Goal: Task Accomplishment & Management: Use online tool/utility

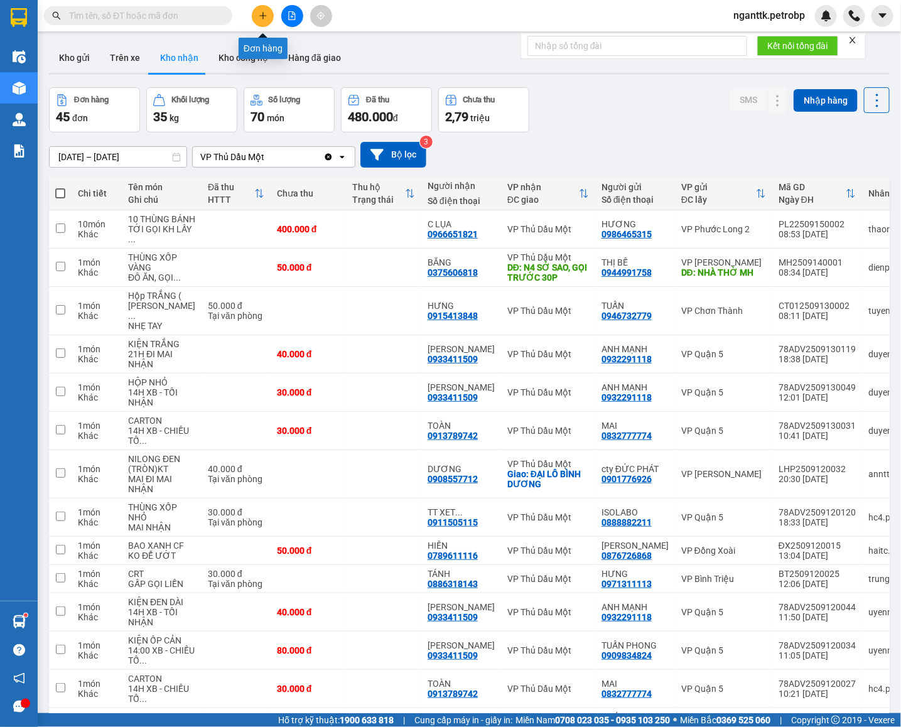
click at [260, 18] on icon "plus" at bounding box center [263, 15] width 9 height 9
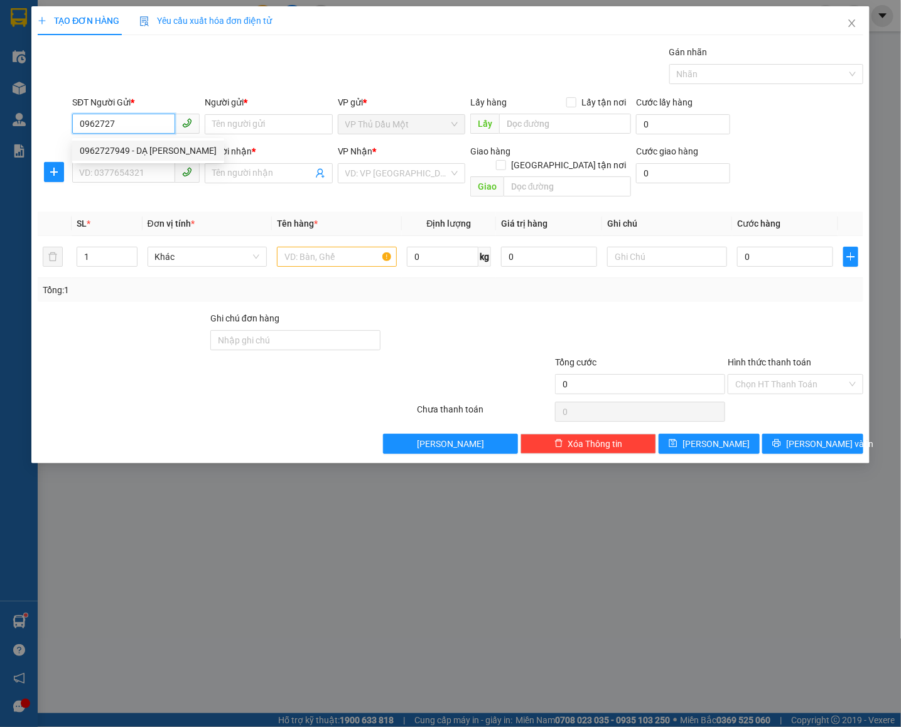
click at [128, 144] on div "0962727949 - DẠ [PERSON_NAME]" at bounding box center [148, 151] width 137 height 14
type input "0962727949"
type input "DẠ THẢO"
type input "0817686879"
type input "ĐOÀN HIẾU"
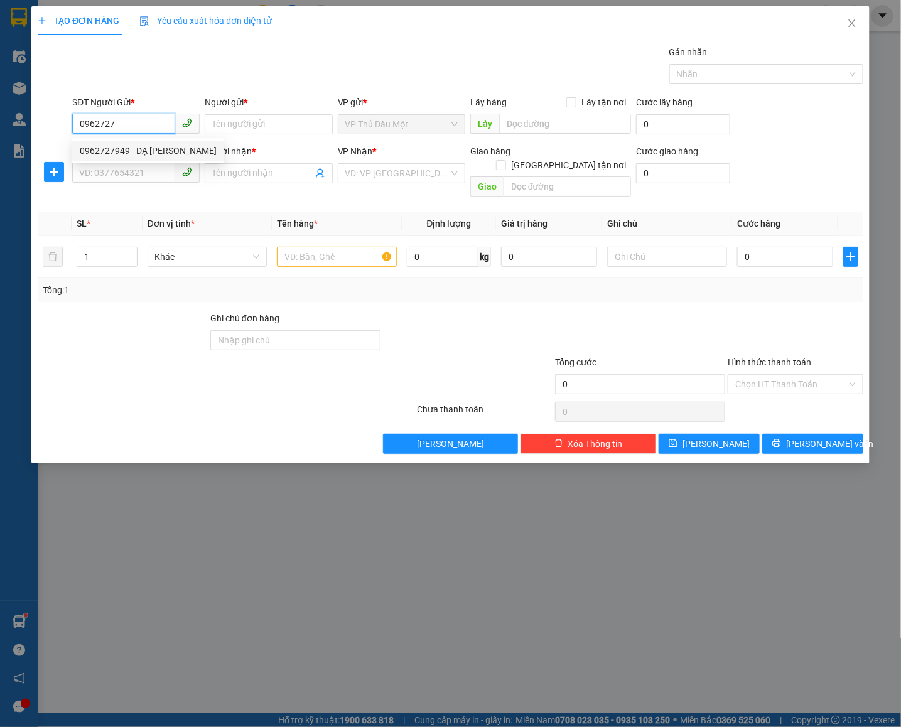
type input "CỔNG CHÀO PHƯỚC BÌNH"
type input "40.000"
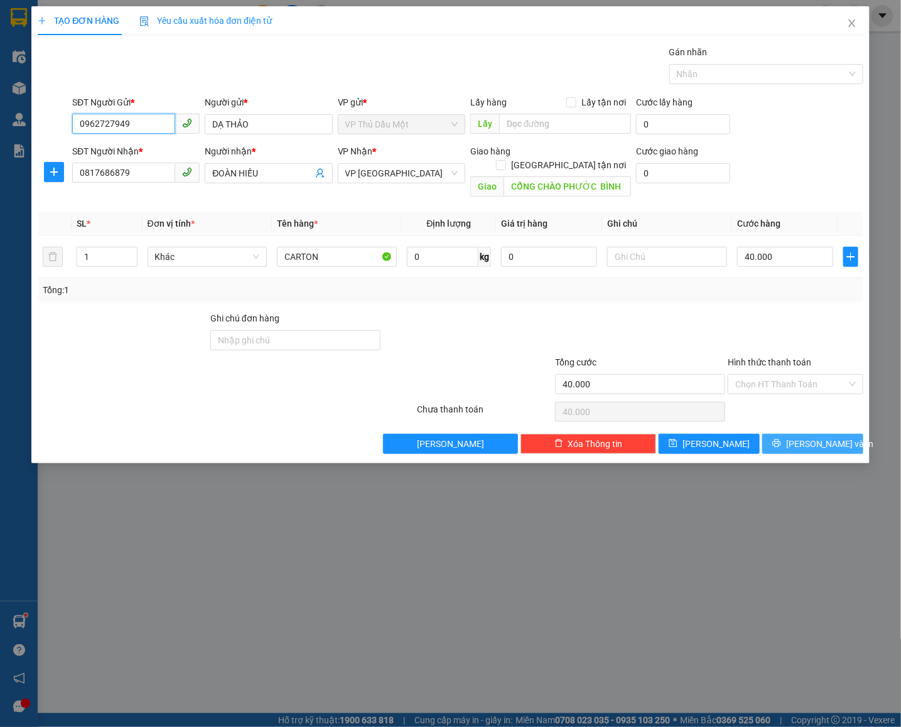
type input "0962727949"
click at [817, 439] on span "[PERSON_NAME] và In" at bounding box center [830, 444] width 88 height 14
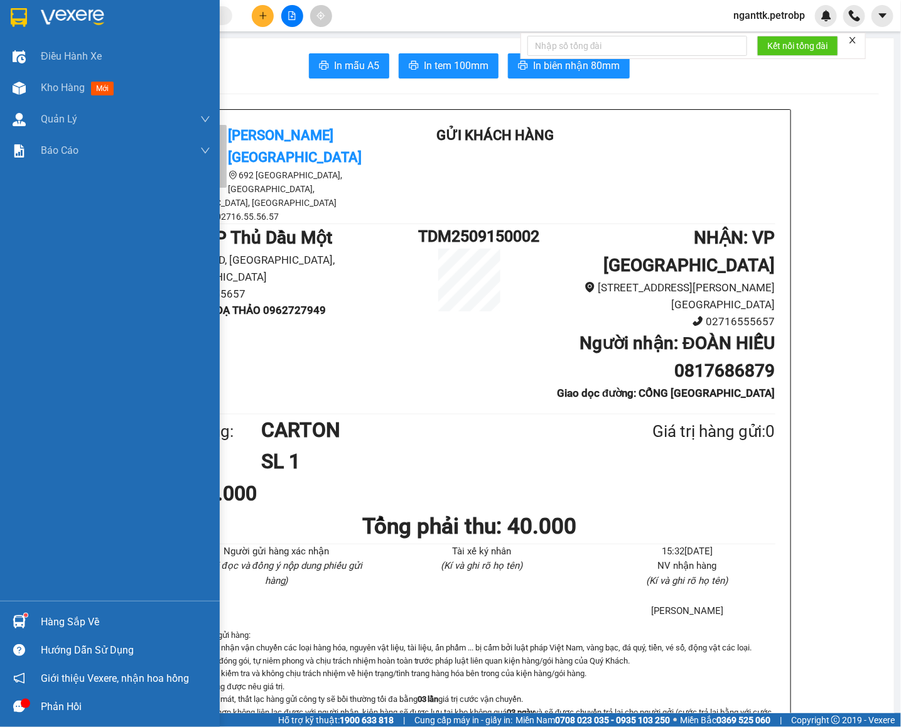
click at [13, 616] on img at bounding box center [19, 621] width 13 height 13
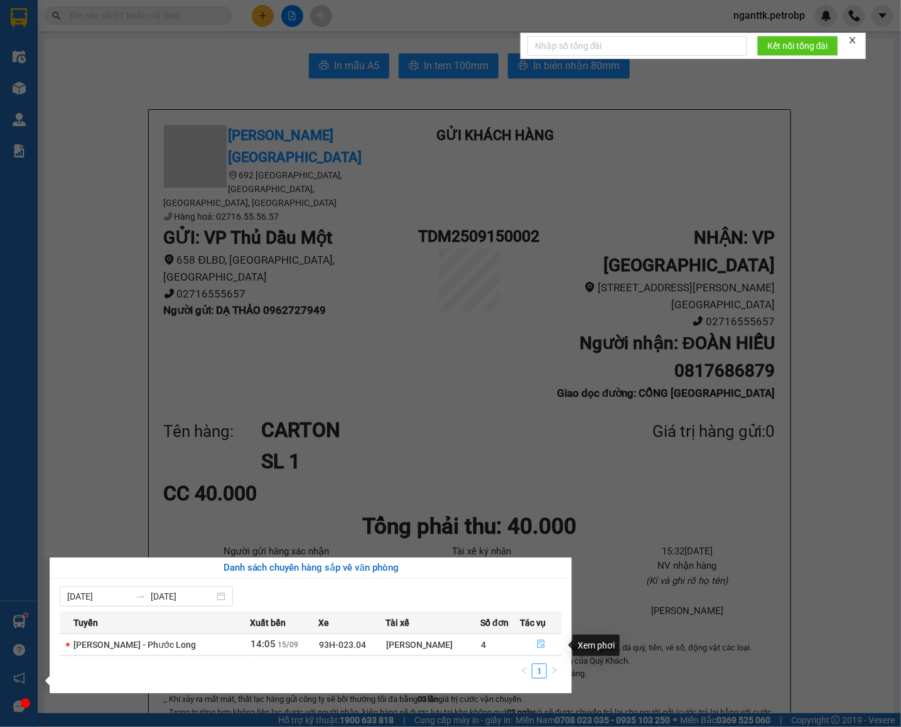
click at [547, 646] on button "button" at bounding box center [541, 645] width 41 height 20
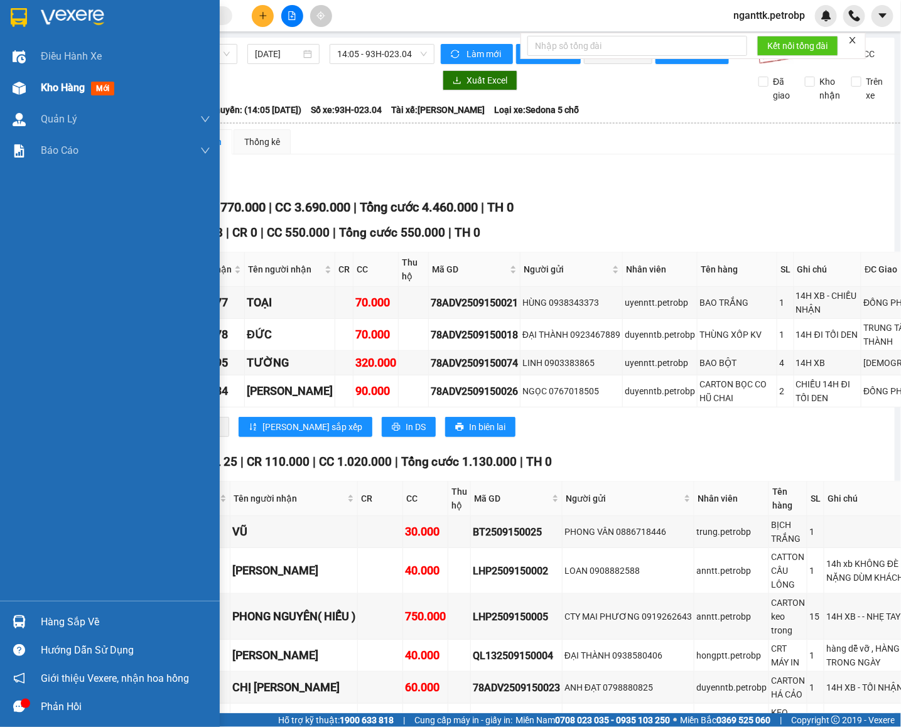
click at [53, 85] on span "Kho hàng" at bounding box center [63, 88] width 44 height 12
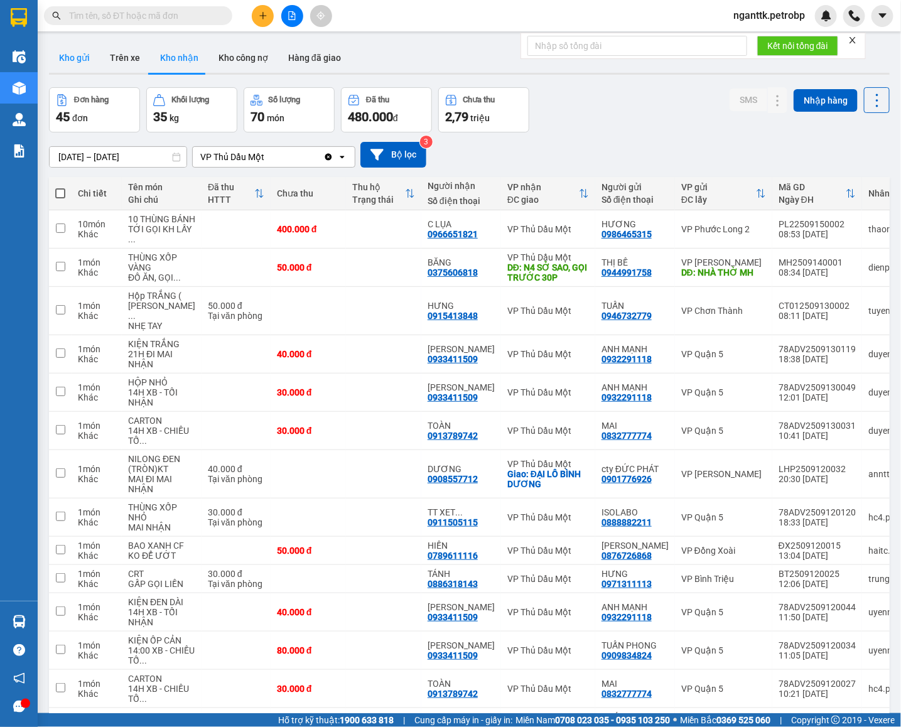
click at [83, 57] on button "Kho gửi" at bounding box center [74, 58] width 51 height 30
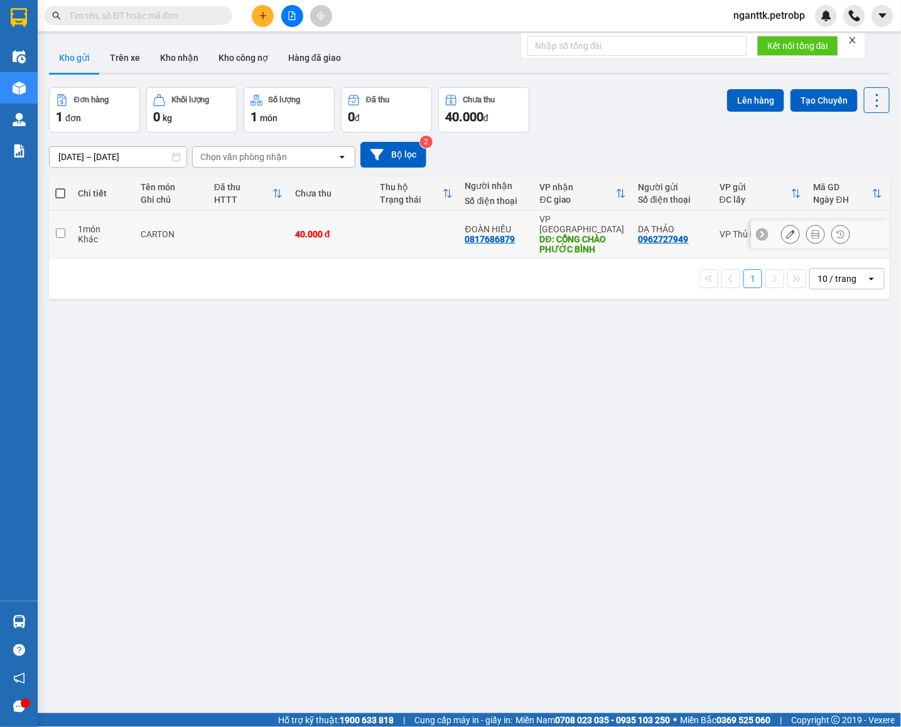
click at [807, 237] on button at bounding box center [816, 235] width 18 height 22
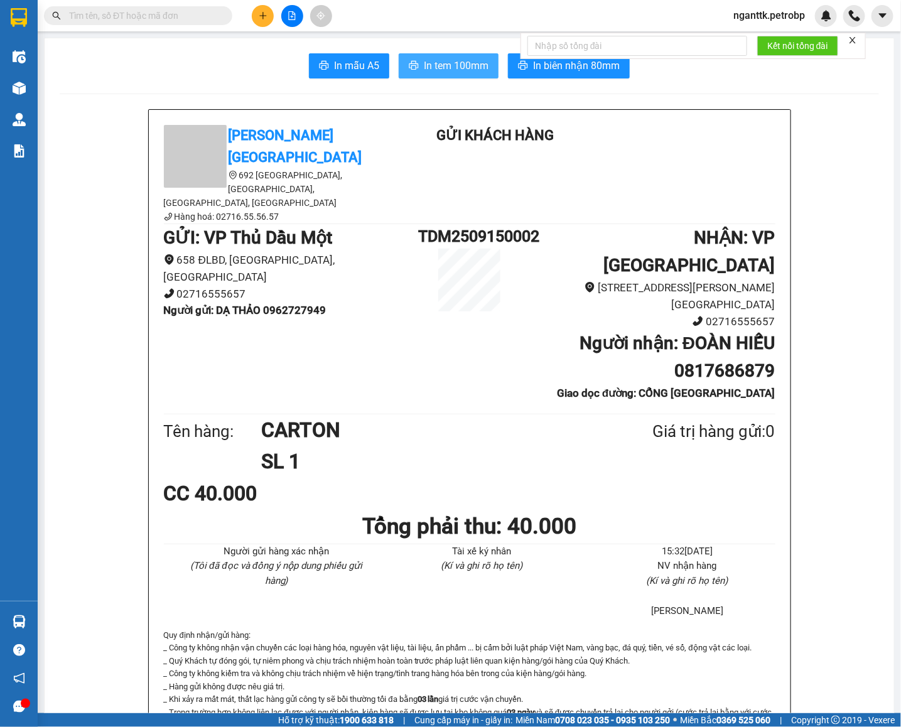
click at [429, 73] on span "In tem 100mm" at bounding box center [456, 66] width 65 height 16
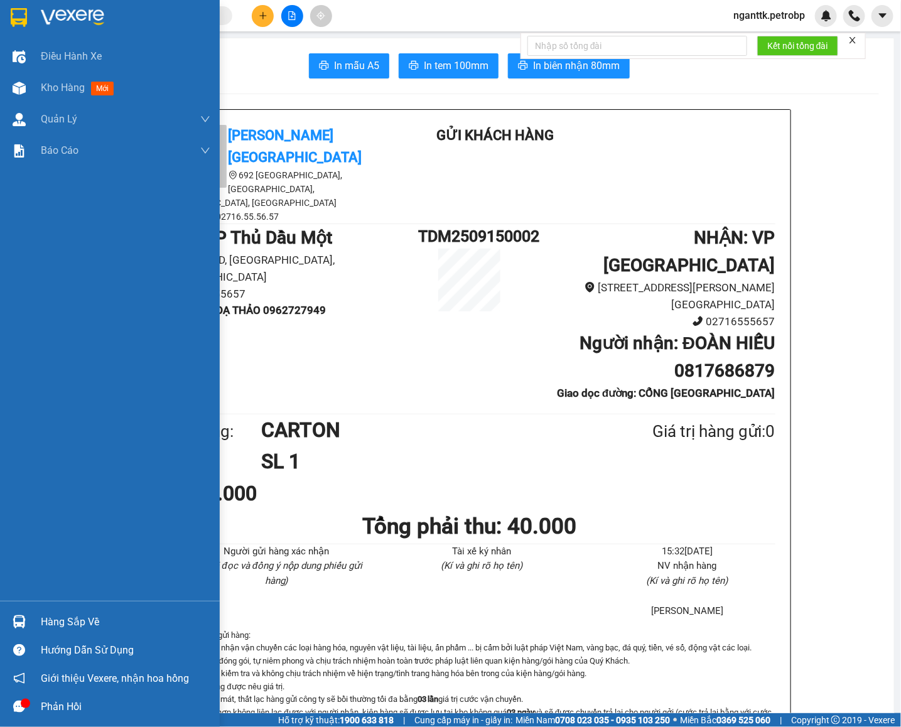
click at [26, 631] on div at bounding box center [19, 622] width 22 height 22
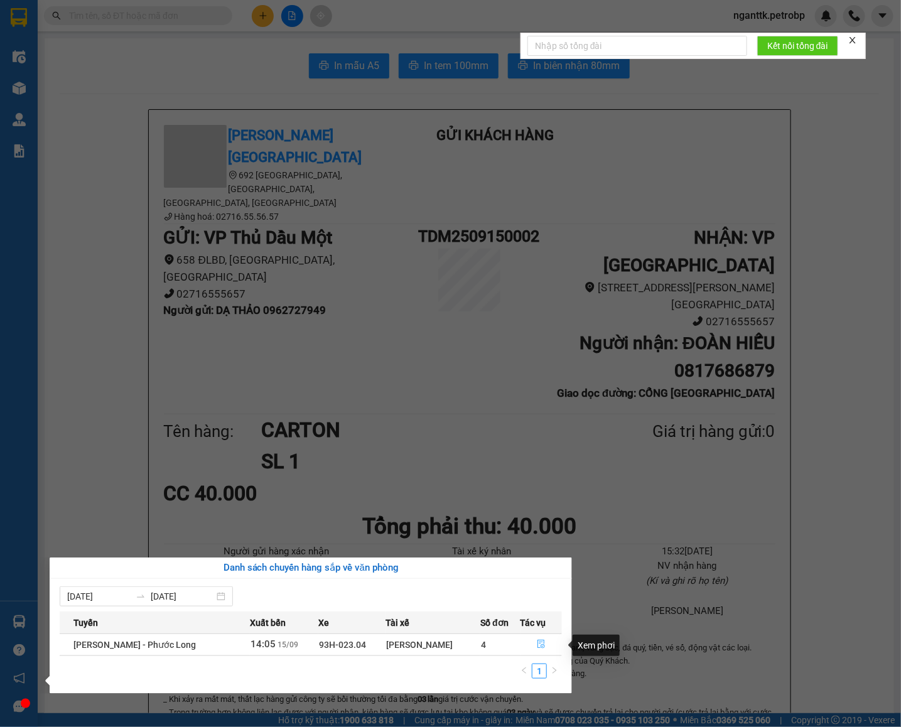
click at [541, 640] on button "button" at bounding box center [541, 645] width 41 height 20
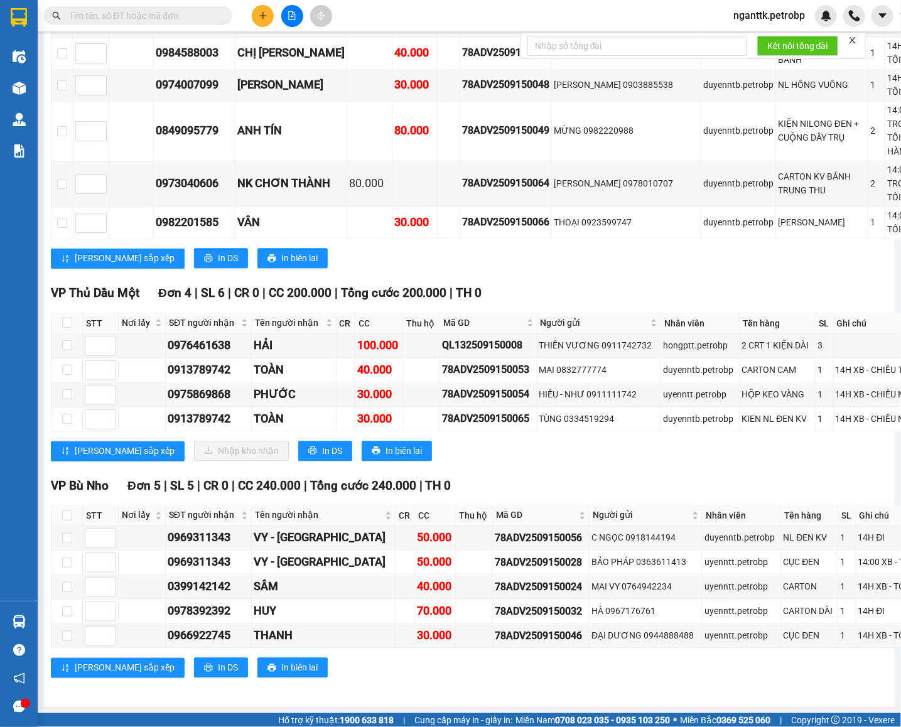
scroll to position [3391, 0]
click at [193, 355] on div "0976461638" at bounding box center [209, 346] width 82 height 18
copy div "0976461638"
drag, startPoint x: 68, startPoint y: 356, endPoint x: 183, endPoint y: 526, distance: 204.8
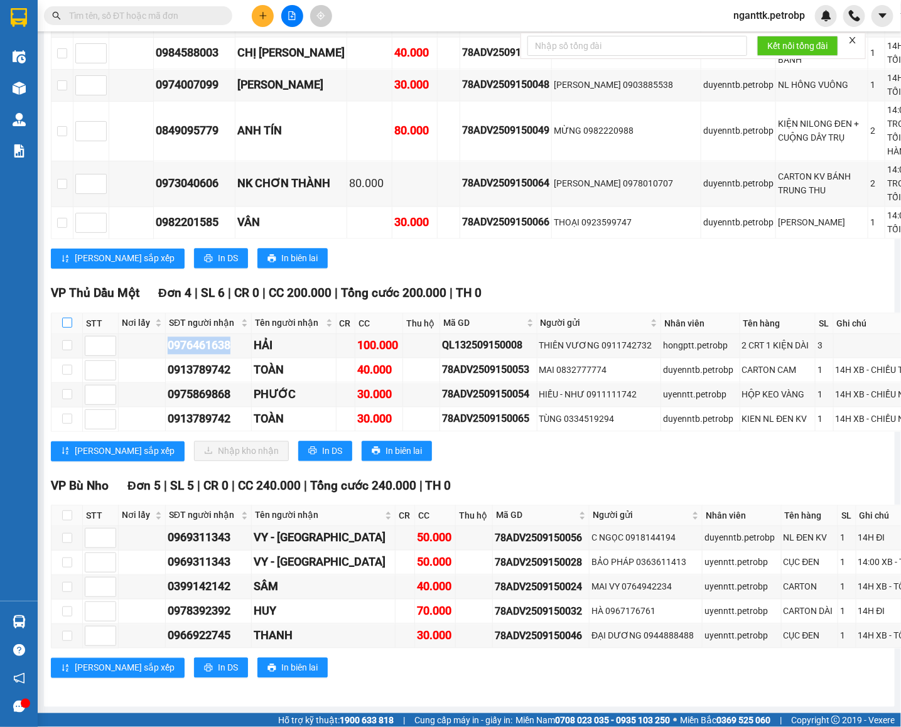
click at [68, 328] on input "checkbox" at bounding box center [67, 323] width 10 height 10
checkbox input "true"
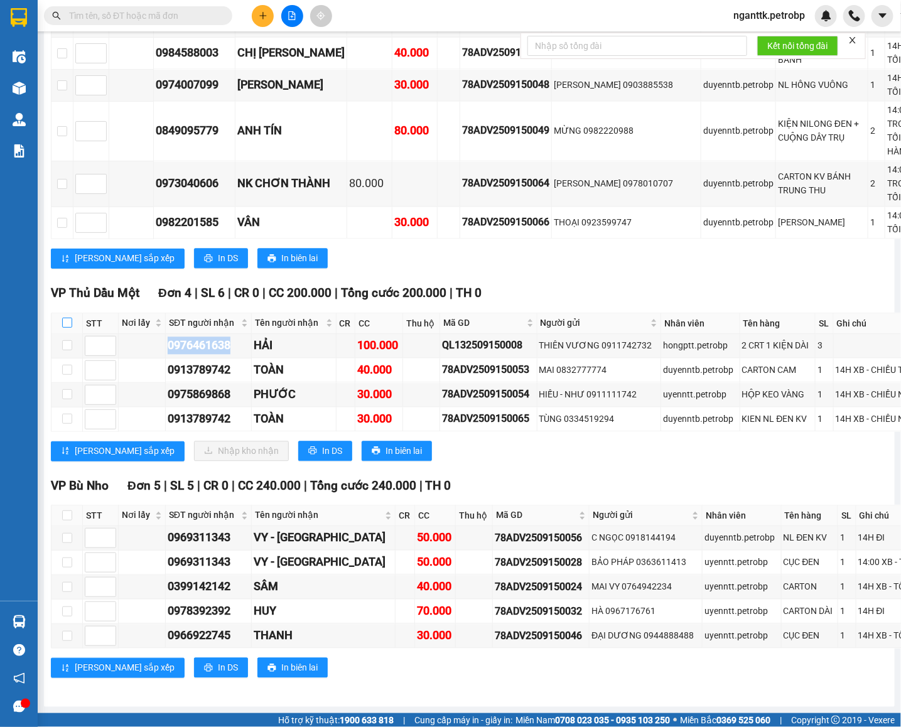
checkbox input "true"
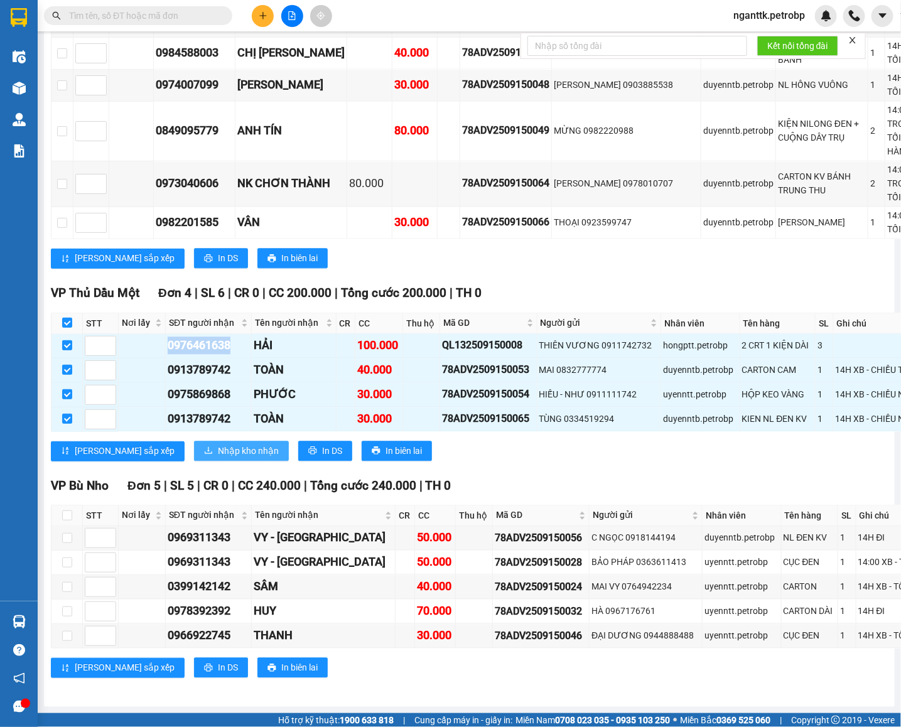
click at [198, 461] on button "Nhập kho nhận" at bounding box center [241, 451] width 95 height 20
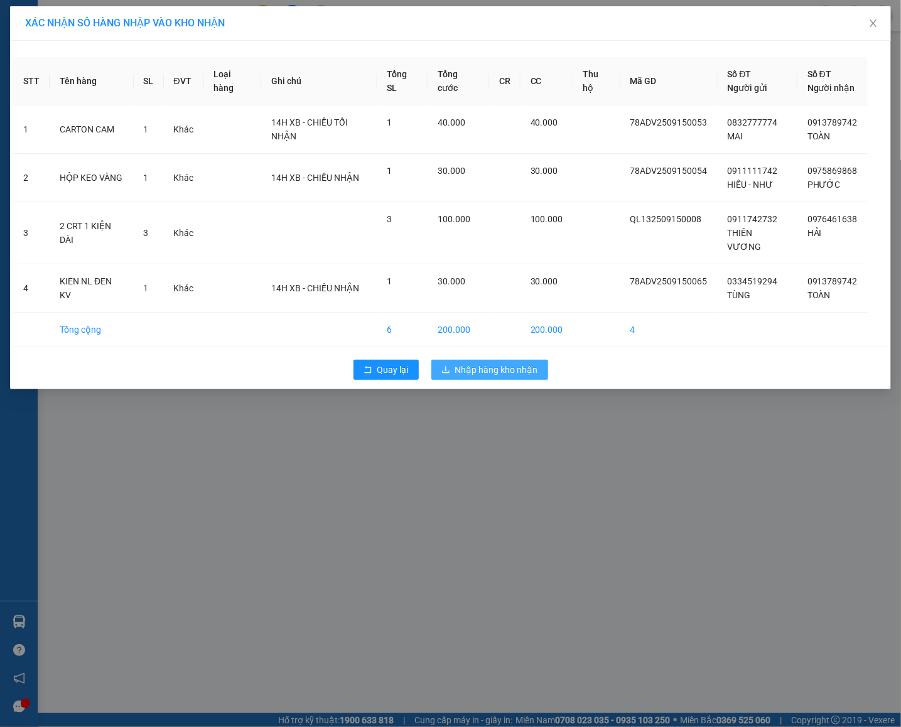
click at [467, 377] on span "Nhập hàng kho nhận" at bounding box center [496, 370] width 83 height 14
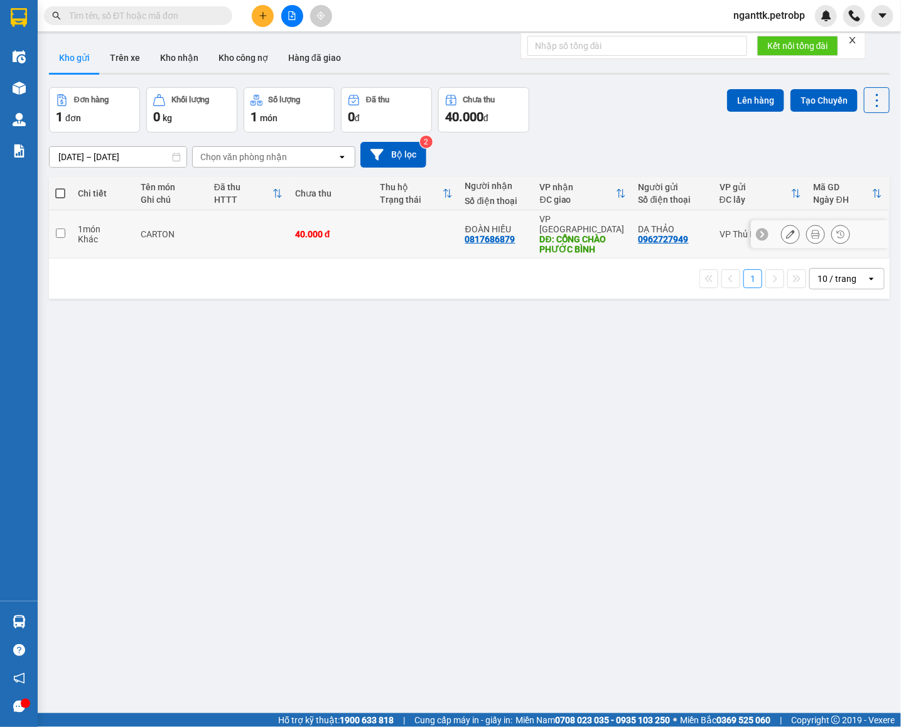
click at [158, 239] on td "CARTON" at bounding box center [170, 234] width 73 height 48
checkbox input "true"
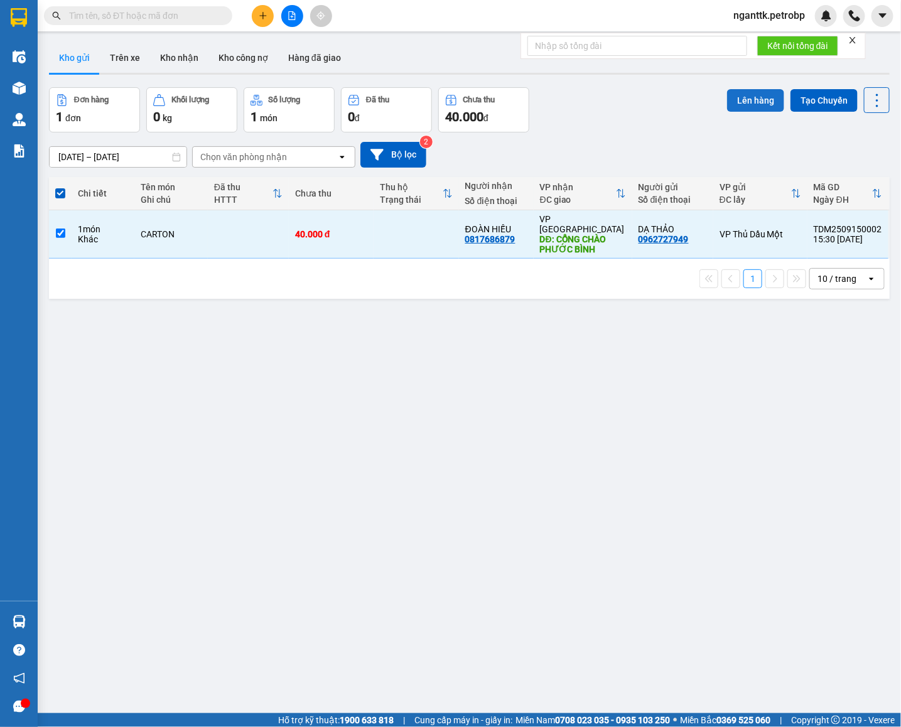
click at [750, 99] on button "Lên hàng" at bounding box center [755, 100] width 57 height 23
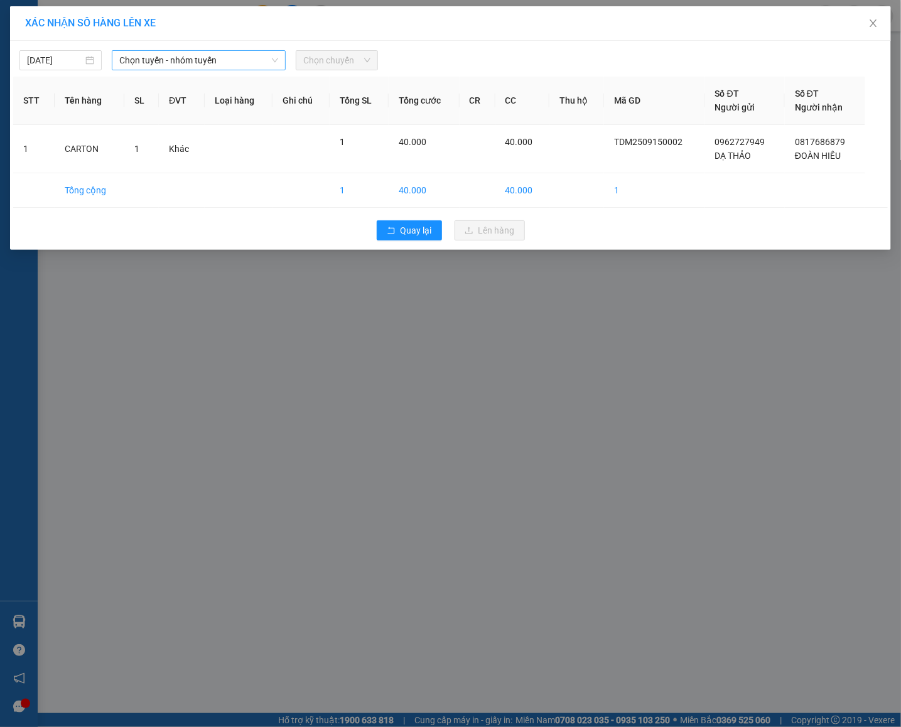
click at [149, 65] on span "Chọn tuyến - nhóm tuyến" at bounding box center [198, 60] width 159 height 19
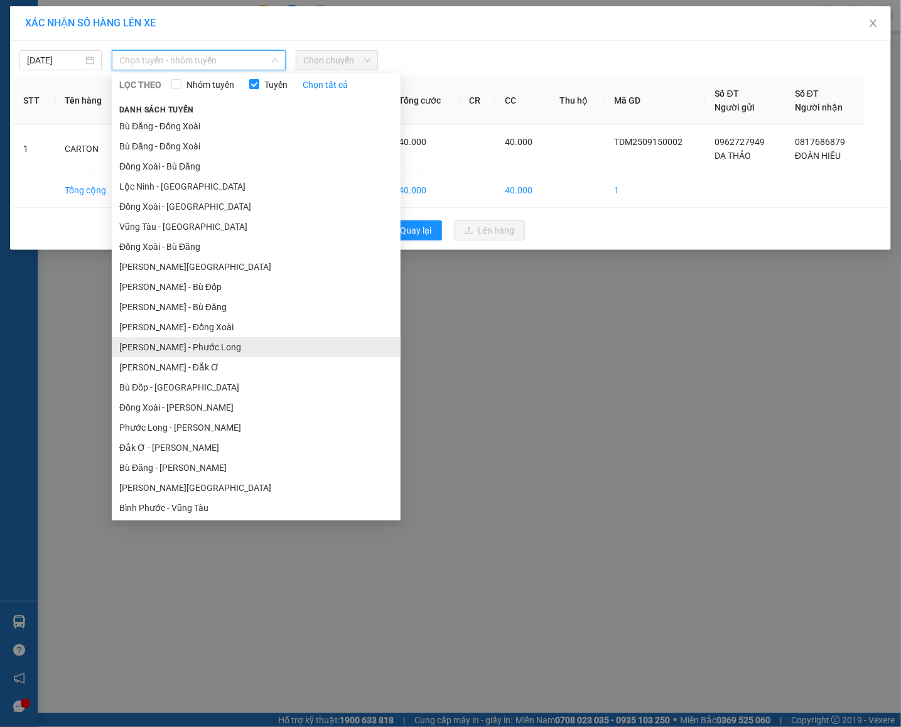
click at [239, 352] on li "[PERSON_NAME] - Phước Long" at bounding box center [256, 347] width 289 height 20
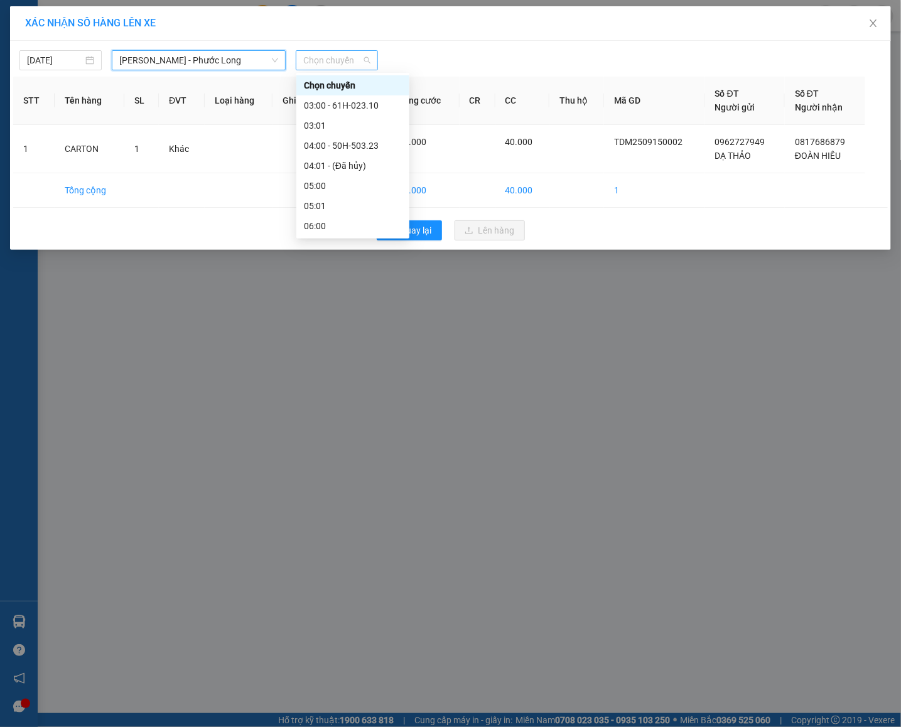
click at [330, 63] on span "Chọn chuyến" at bounding box center [336, 60] width 67 height 19
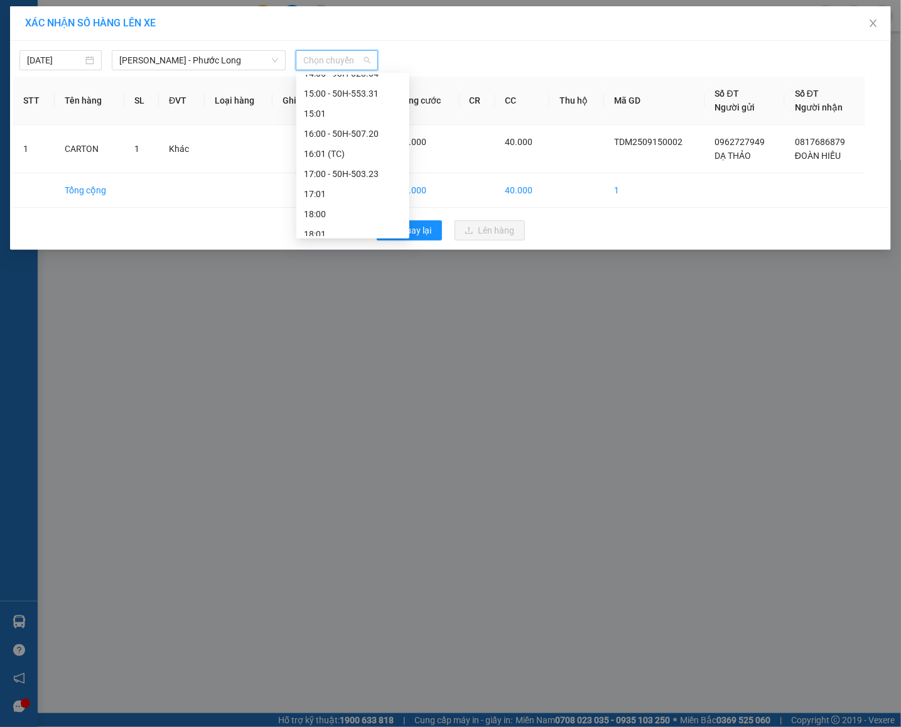
scroll to position [460, 0]
click at [360, 168] on div "14:05 - 93H-023.04" at bounding box center [353, 168] width 98 height 14
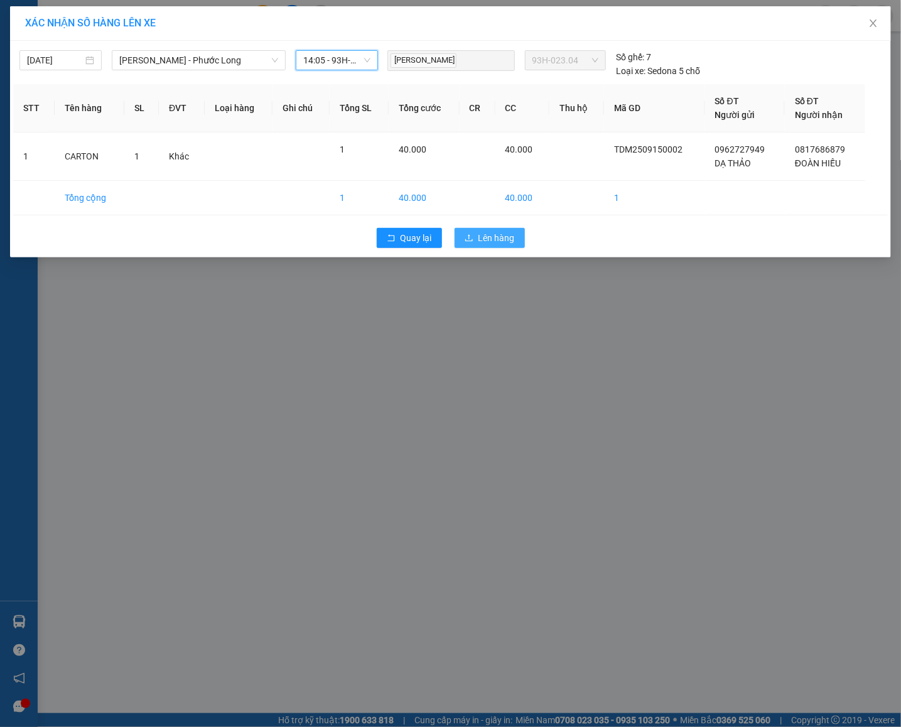
click at [481, 244] on span "Lên hàng" at bounding box center [496, 238] width 36 height 14
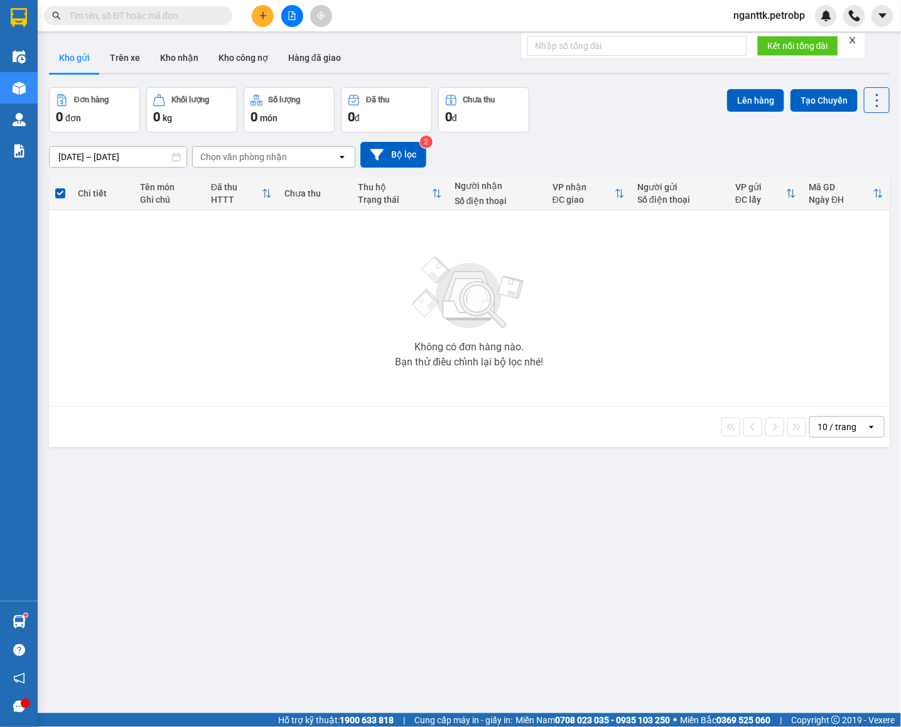
click at [481, 246] on div "Không có đơn hàng nào. Bạn thử điều chỉnh lại bộ lọc nhé!" at bounding box center [469, 308] width 828 height 188
click at [164, 46] on button "Kho nhận" at bounding box center [179, 58] width 58 height 30
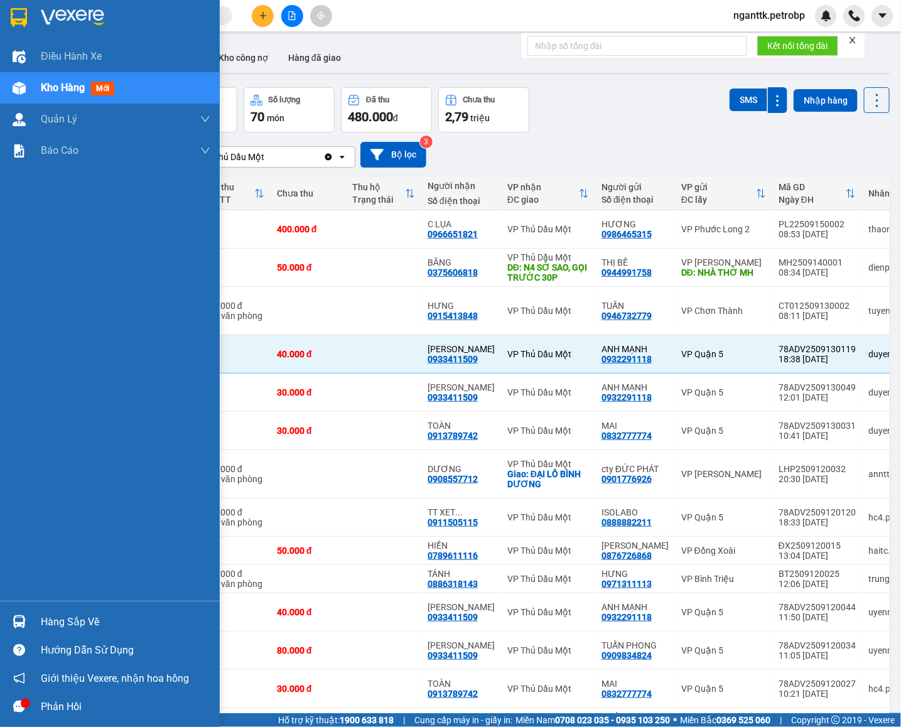
click at [21, 618] on img at bounding box center [19, 621] width 13 height 13
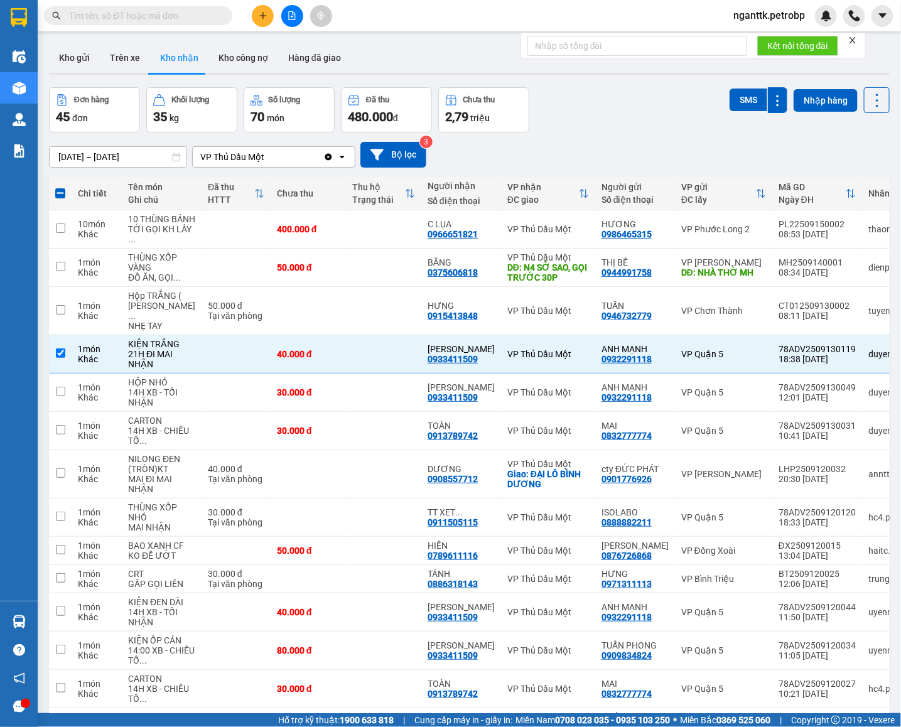
click at [129, 92] on section "Kết quả tìm kiếm ( 0 ) Bộ lọc No Data nganttk.petrobp Điều hành xe Kho hàng mới…" at bounding box center [450, 363] width 901 height 727
